Goal: Check status: Check status

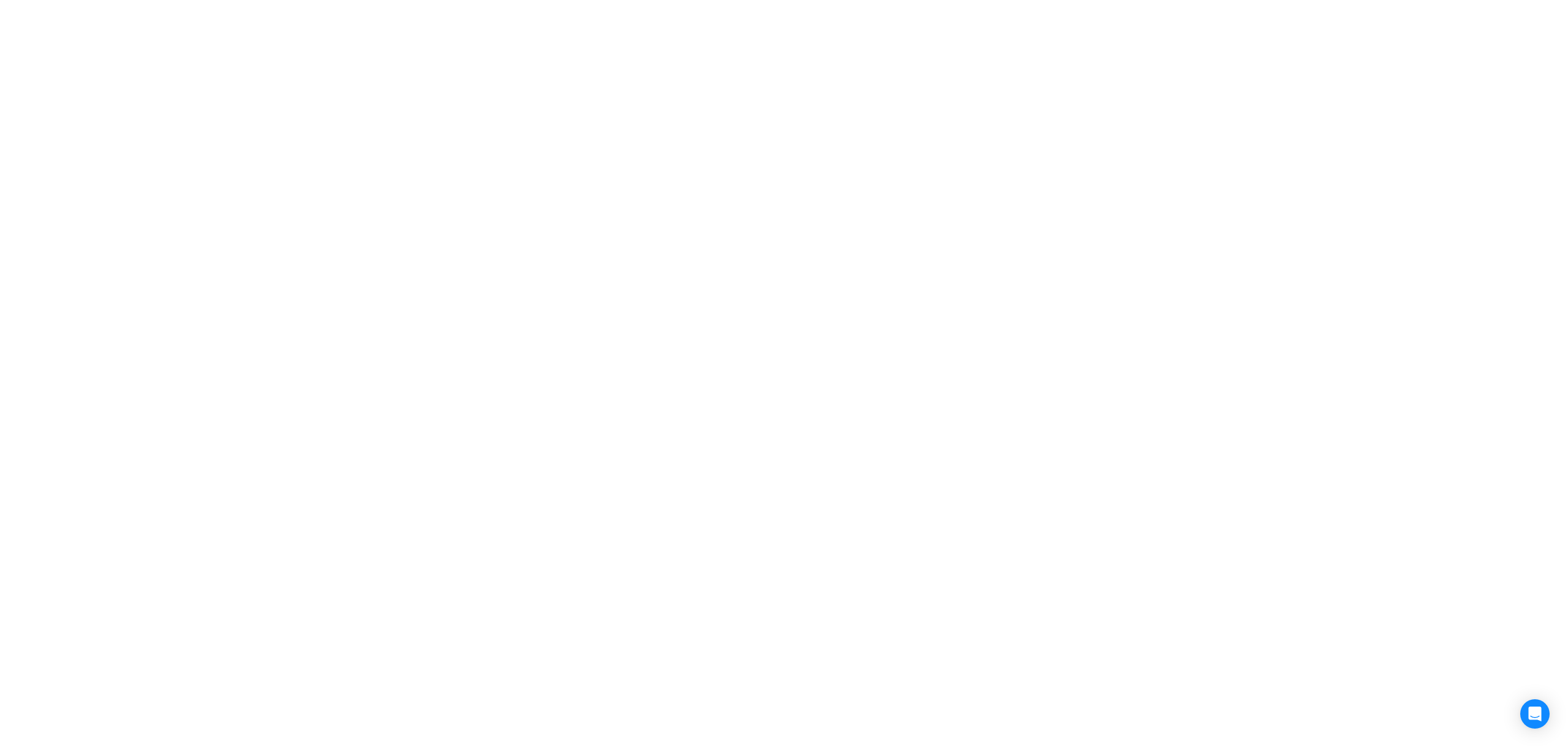
click at [898, 0] on html at bounding box center [784, 0] width 1568 height 0
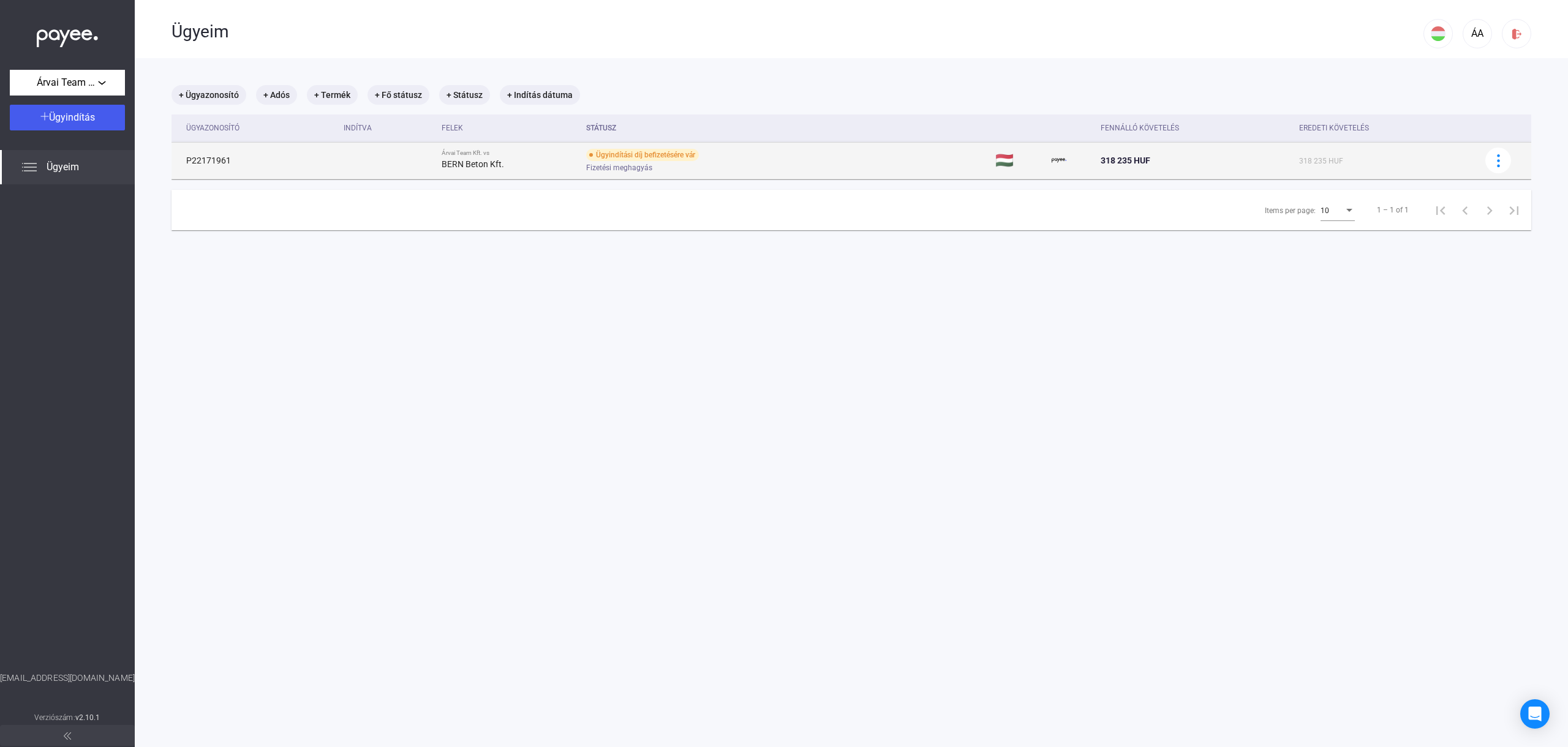
click at [673, 164] on div "Fizetési meghagyás" at bounding box center [684, 168] width 195 height 9
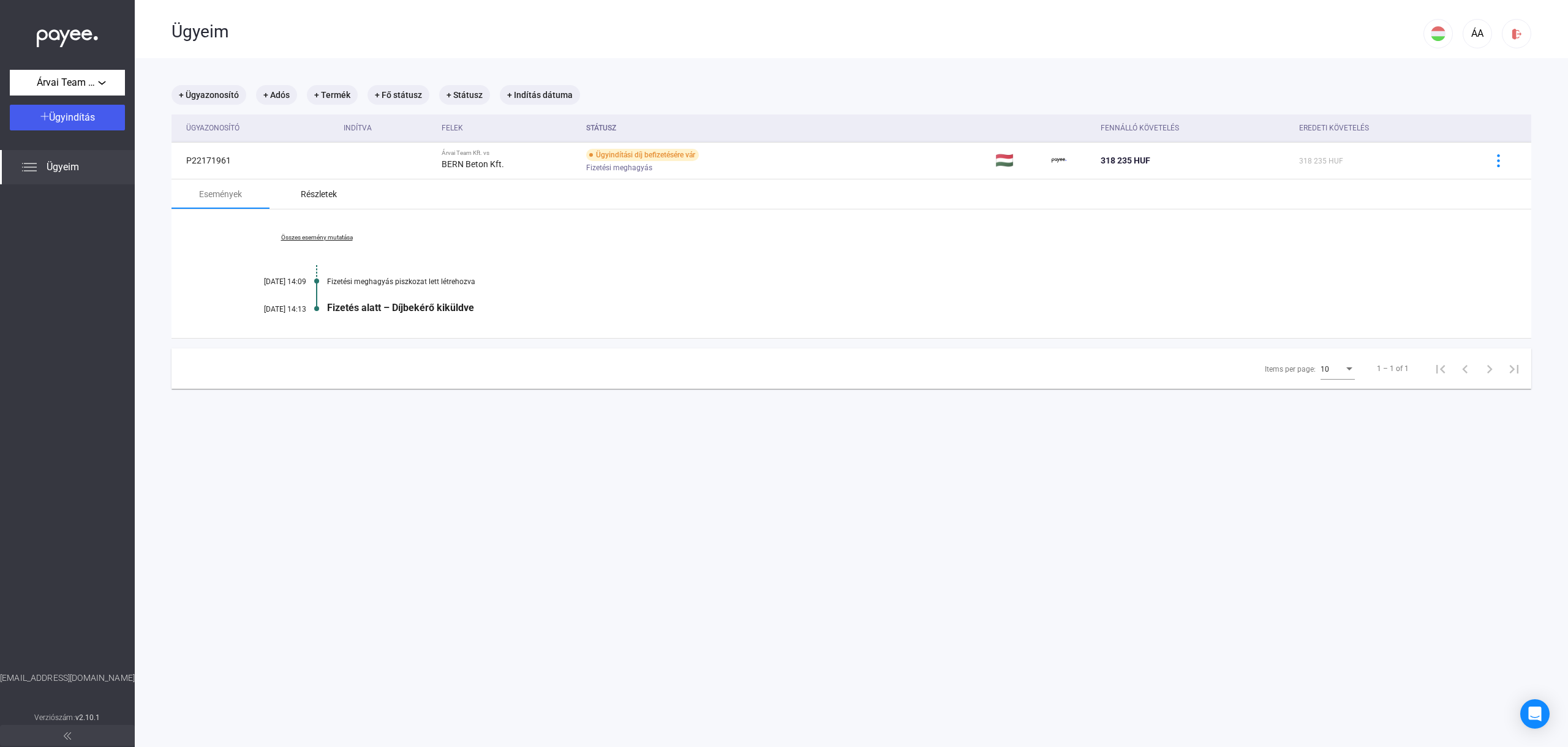
click at [307, 183] on div "Részletek" at bounding box center [318, 194] width 98 height 29
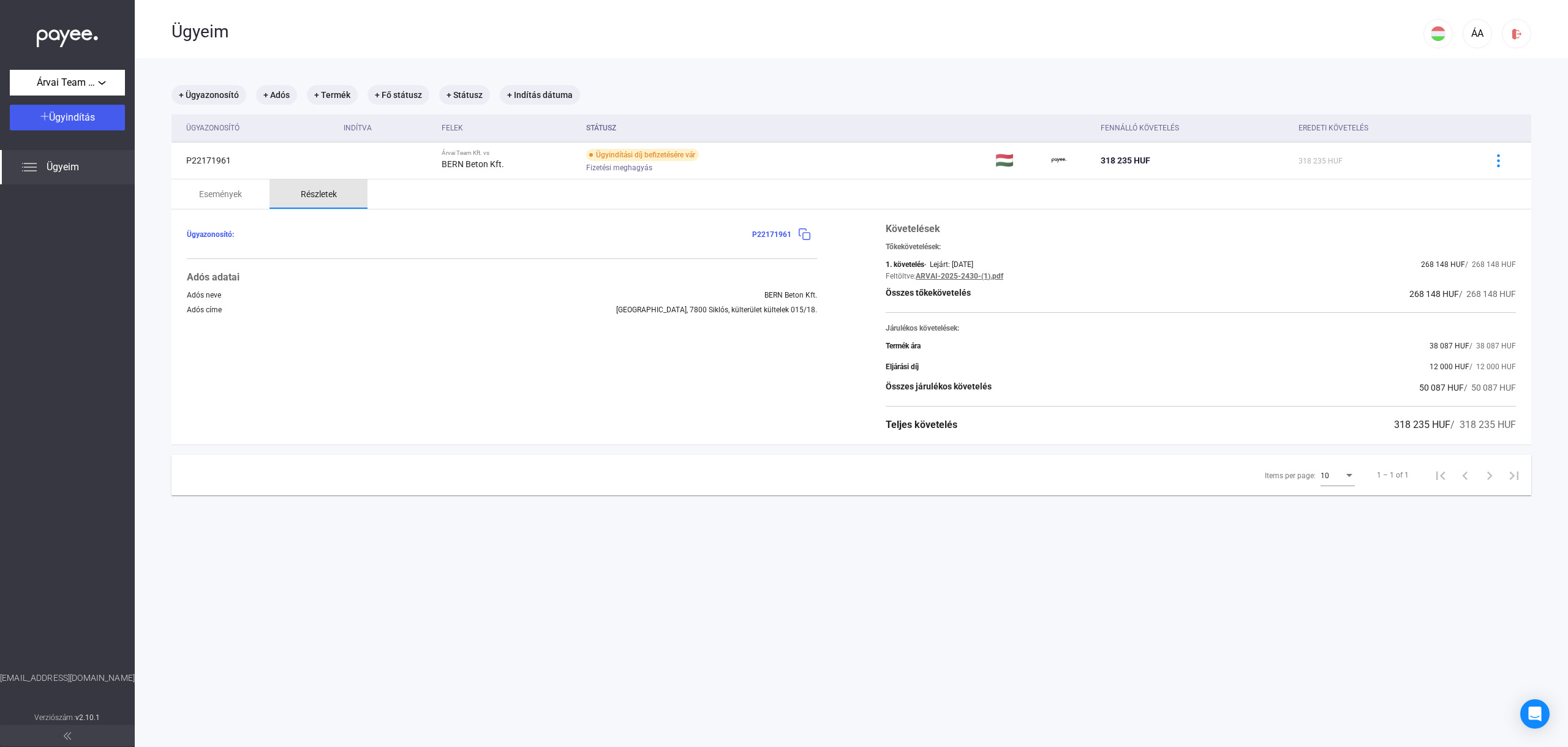
click at [318, 204] on div "Részletek" at bounding box center [318, 194] width 98 height 29
click at [327, 203] on div "Részletek" at bounding box center [318, 194] width 98 height 29
click at [320, 203] on div "Részletek" at bounding box center [318, 194] width 98 height 29
click at [589, 370] on div "Ügyazonosító: P22171961 Adós adatai Adós neve BERN [PERSON_NAME]. Adós címe [GE…" at bounding box center [502, 327] width 630 height 210
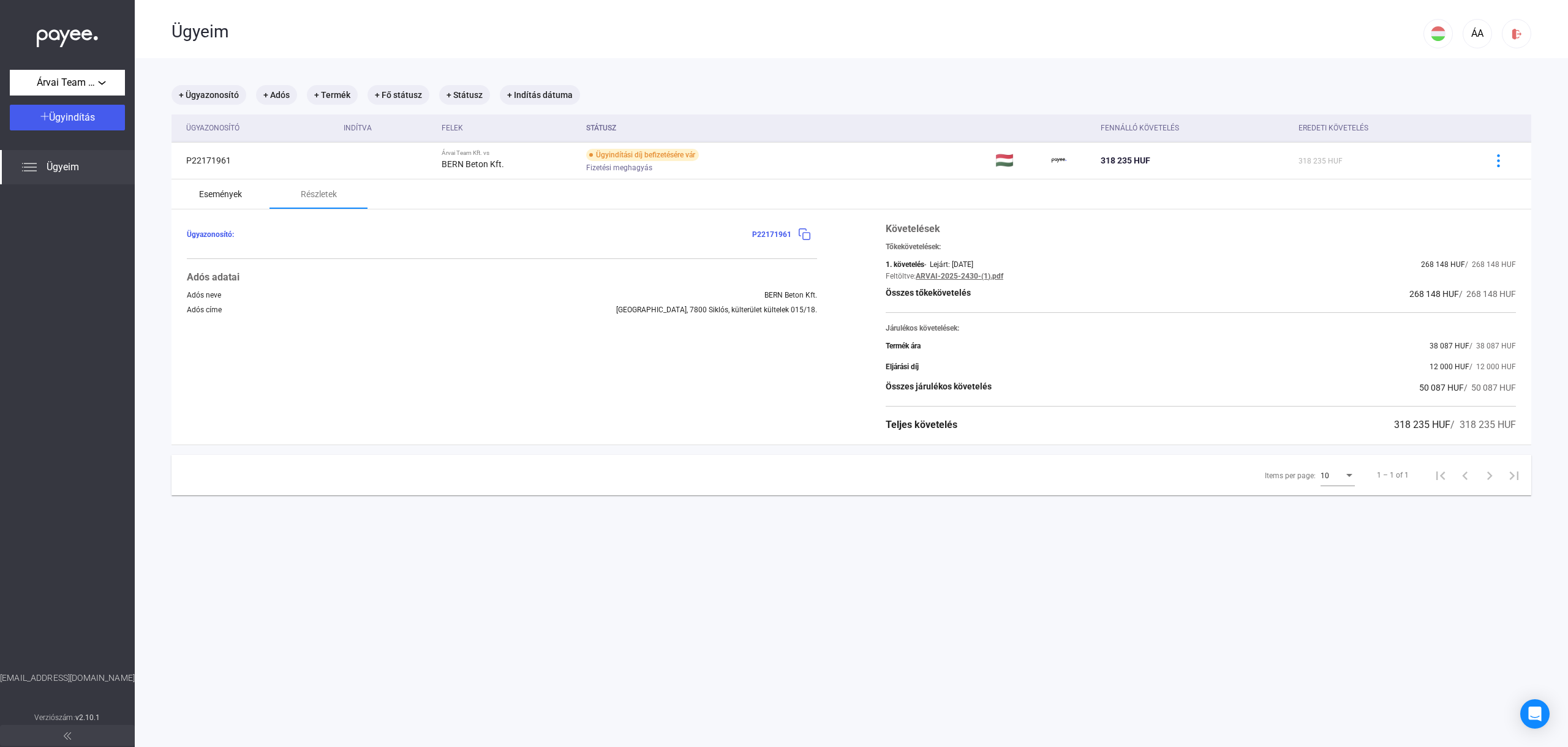
click at [248, 199] on div "Események" at bounding box center [220, 194] width 98 height 29
